Goal: Information Seeking & Learning: Learn about a topic

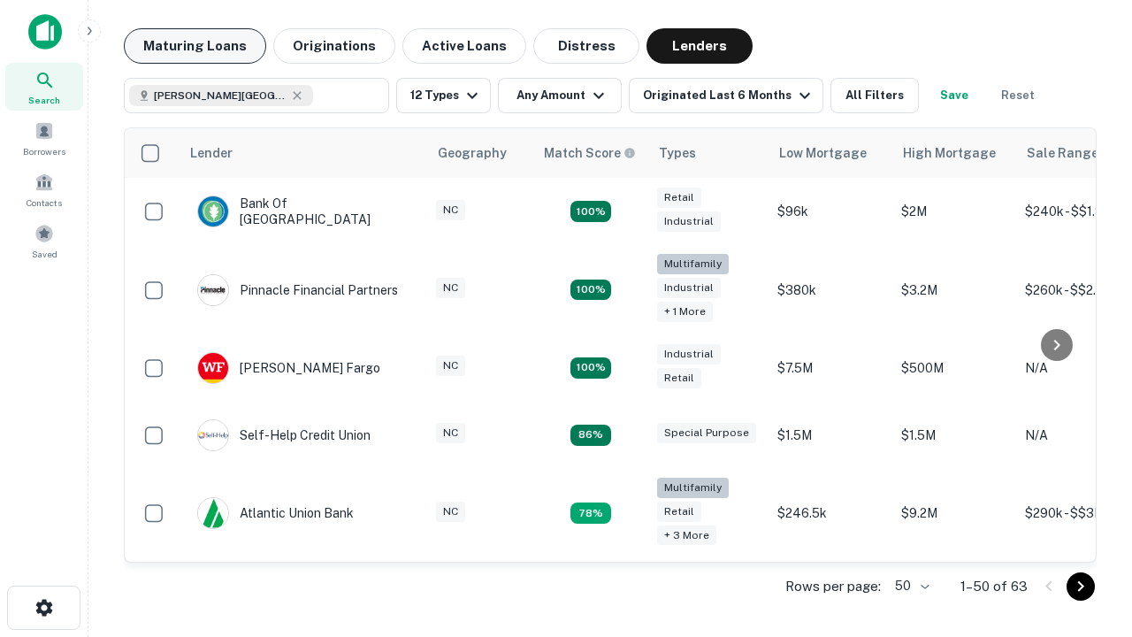
click at [195, 46] on button "Maturing Loans" at bounding box center [195, 45] width 142 height 35
